Goal: Transaction & Acquisition: Purchase product/service

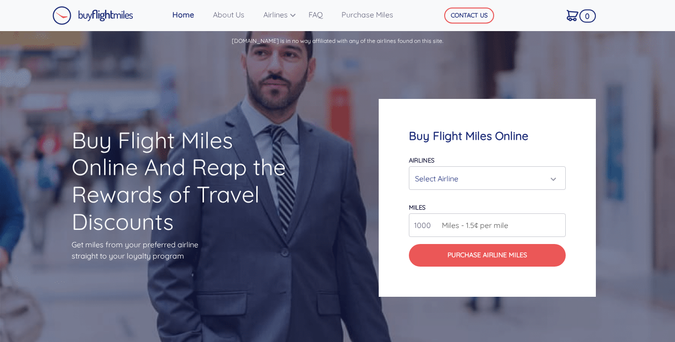
click at [466, 176] on div "Select Airline" at bounding box center [484, 179] width 139 height 18
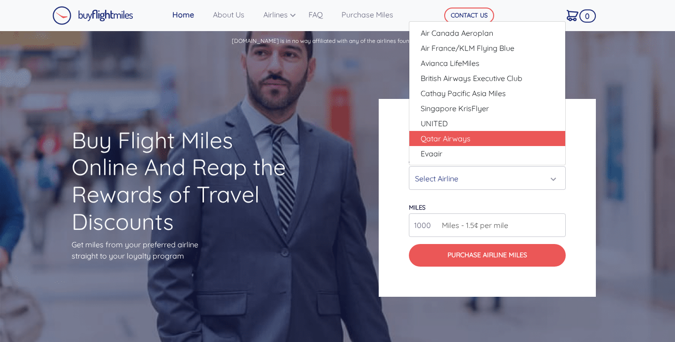
click at [451, 136] on span "Qatar Airways" at bounding box center [446, 138] width 50 height 11
select select "Qatar Airways"
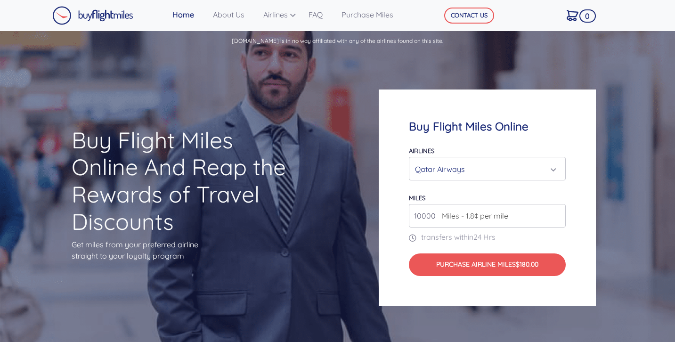
click at [440, 214] on span "Miles - 1.8¢ per mile" at bounding box center [472, 215] width 71 height 11
click at [453, 223] on input "10000" at bounding box center [487, 216] width 157 height 24
click at [426, 218] on input "10000" at bounding box center [487, 216] width 157 height 24
type input "0"
click at [482, 221] on span "Miles - 1.8¢ per mile" at bounding box center [472, 215] width 71 height 11
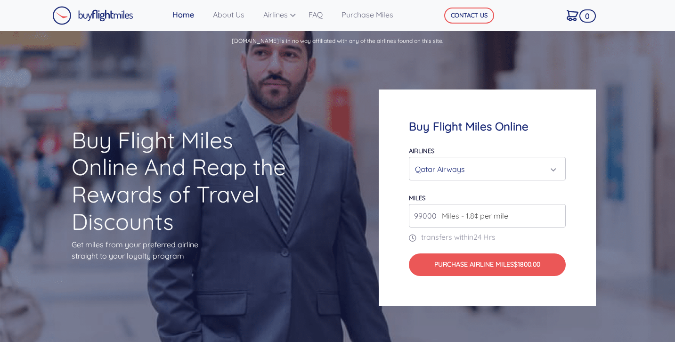
click at [557, 219] on input "99000" at bounding box center [487, 216] width 157 height 24
click at [557, 219] on input "98000" at bounding box center [487, 216] width 157 height 24
click at [555, 215] on input "99000" at bounding box center [487, 216] width 157 height 24
type input "100000"
click at [556, 215] on input "100000" at bounding box center [487, 216] width 157 height 24
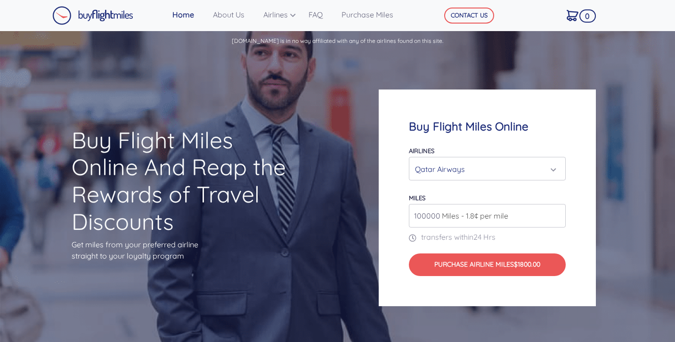
click at [429, 165] on div "Qatar Airways" at bounding box center [484, 169] width 139 height 18
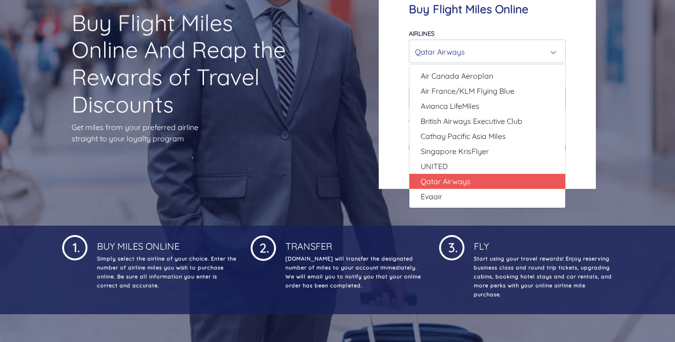
scroll to position [110, 0]
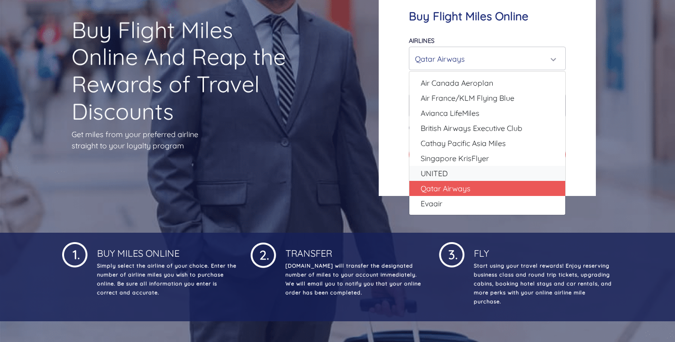
click at [452, 170] on link "UNITED" at bounding box center [487, 173] width 156 height 15
select select "UNITED"
type input "80000"
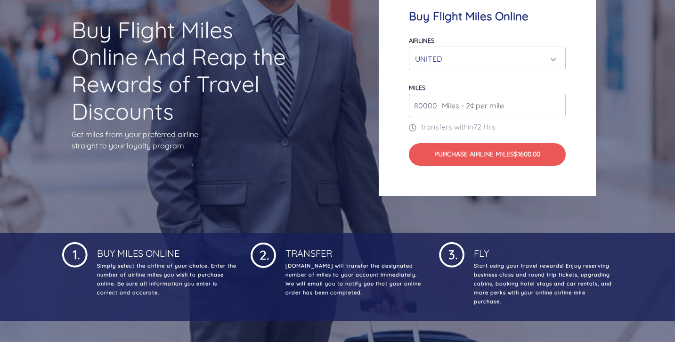
drag, startPoint x: 437, startPoint y: 106, endPoint x: 391, endPoint y: 105, distance: 45.2
click at [391, 105] on div "Buy Flight Miles Online Airlines Air Canada Aeroplan Air France/KLM Flying Blue…" at bounding box center [487, 87] width 217 height 216
click at [439, 50] on div "UNITED" at bounding box center [484, 59] width 139 height 18
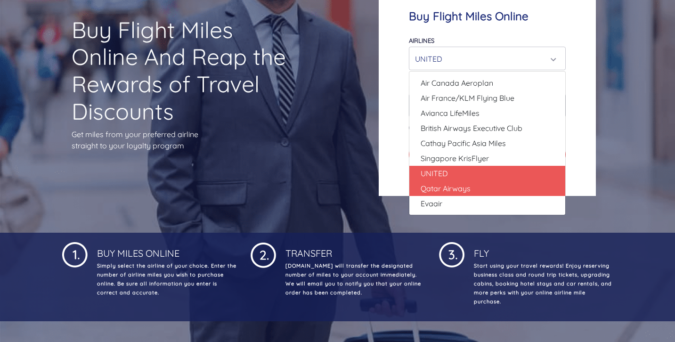
click at [457, 189] on span "Qatar Airways" at bounding box center [446, 188] width 50 height 11
select select "Qatar Airways"
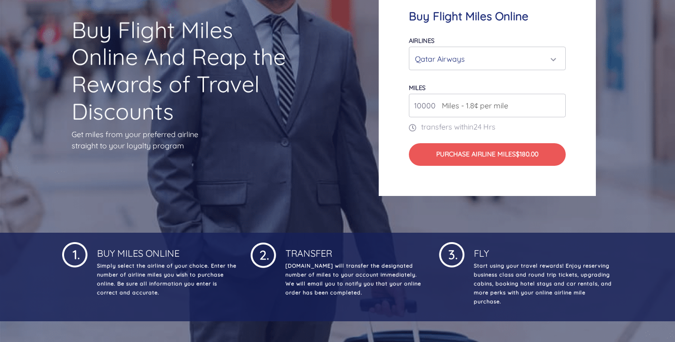
click at [423, 102] on input "10000" at bounding box center [487, 106] width 157 height 24
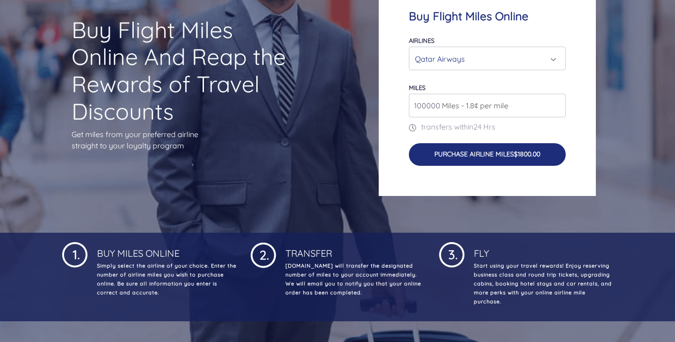
type input "100000"
click at [467, 159] on button "Purchase Airline Miles $1800.00" at bounding box center [487, 154] width 157 height 23
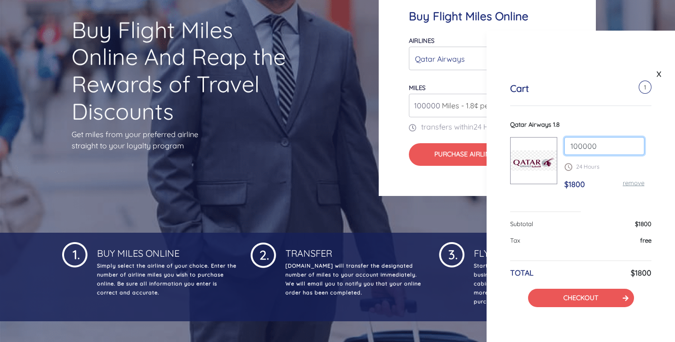
click at [576, 138] on input "100000" at bounding box center [604, 146] width 80 height 18
click at [574, 143] on input "100000" at bounding box center [604, 146] width 80 height 18
type input "140000"
click at [574, 181] on span "$1800" at bounding box center [574, 183] width 21 height 9
click at [601, 149] on input "140000" at bounding box center [604, 146] width 80 height 18
